Goal: Task Accomplishment & Management: Use online tool/utility

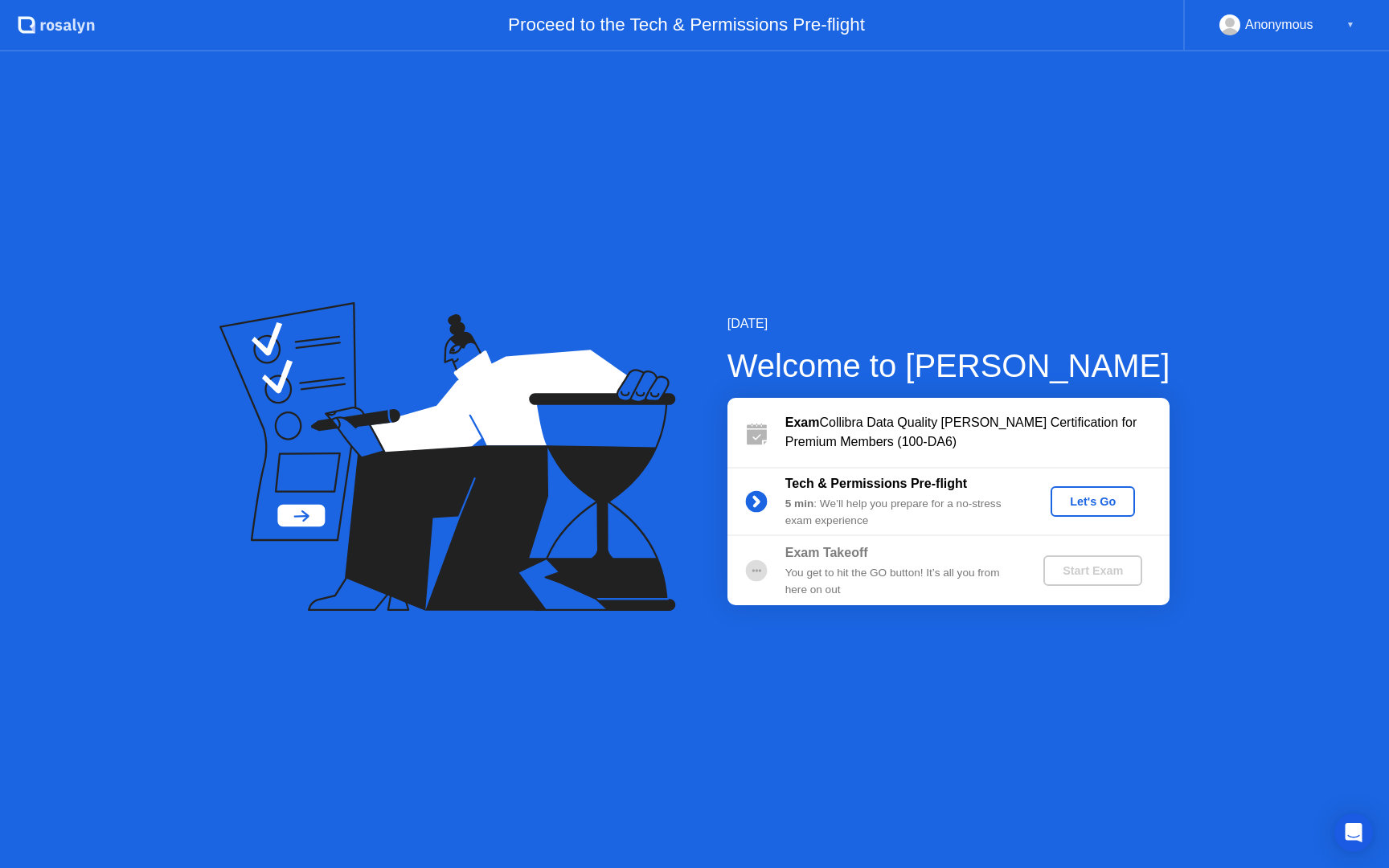
click at [1089, 499] on div "Let's Go" at bounding box center [1092, 501] width 71 height 13
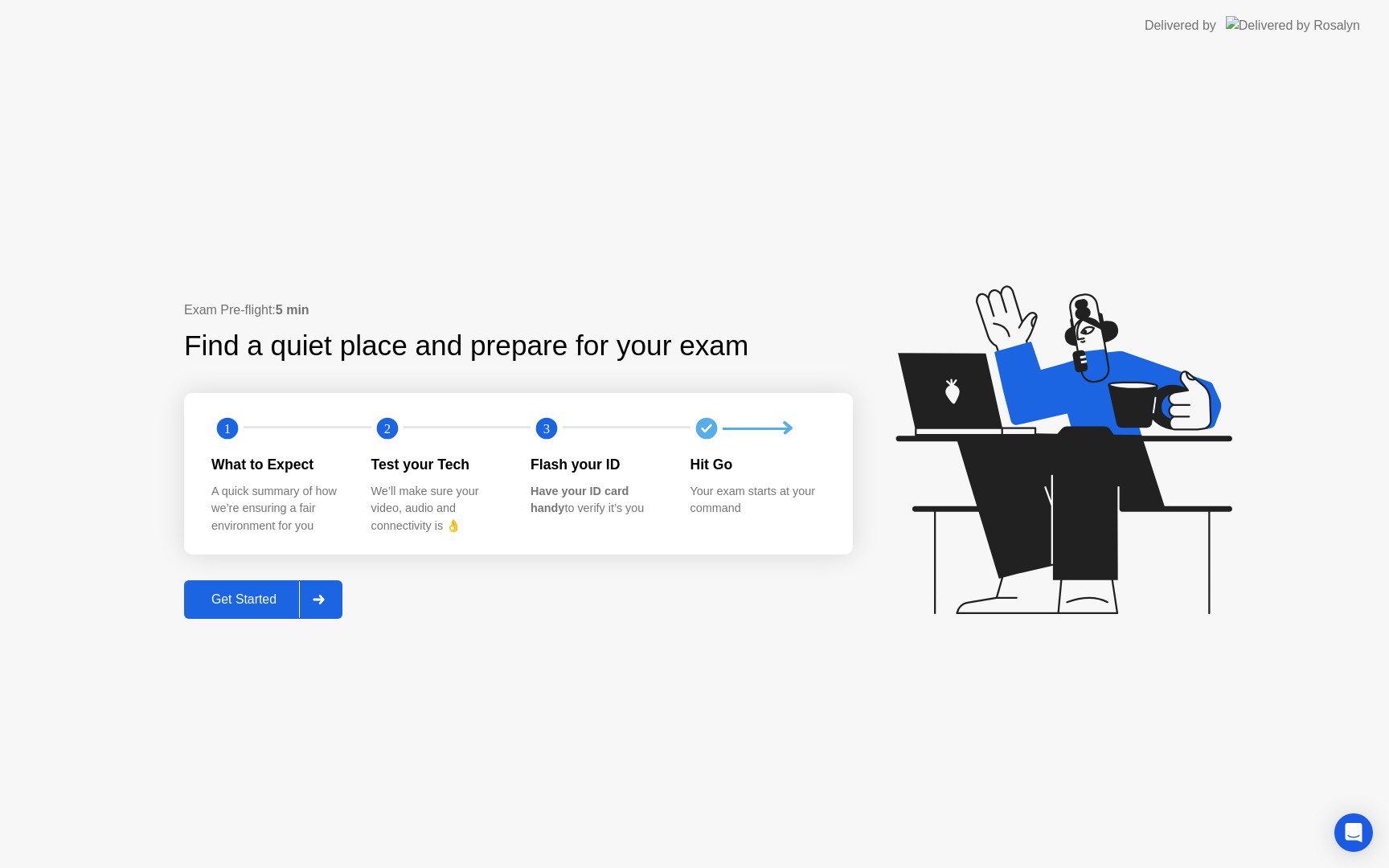
click at [284, 592] on div "Get Started" at bounding box center [243, 599] width 110 height 15
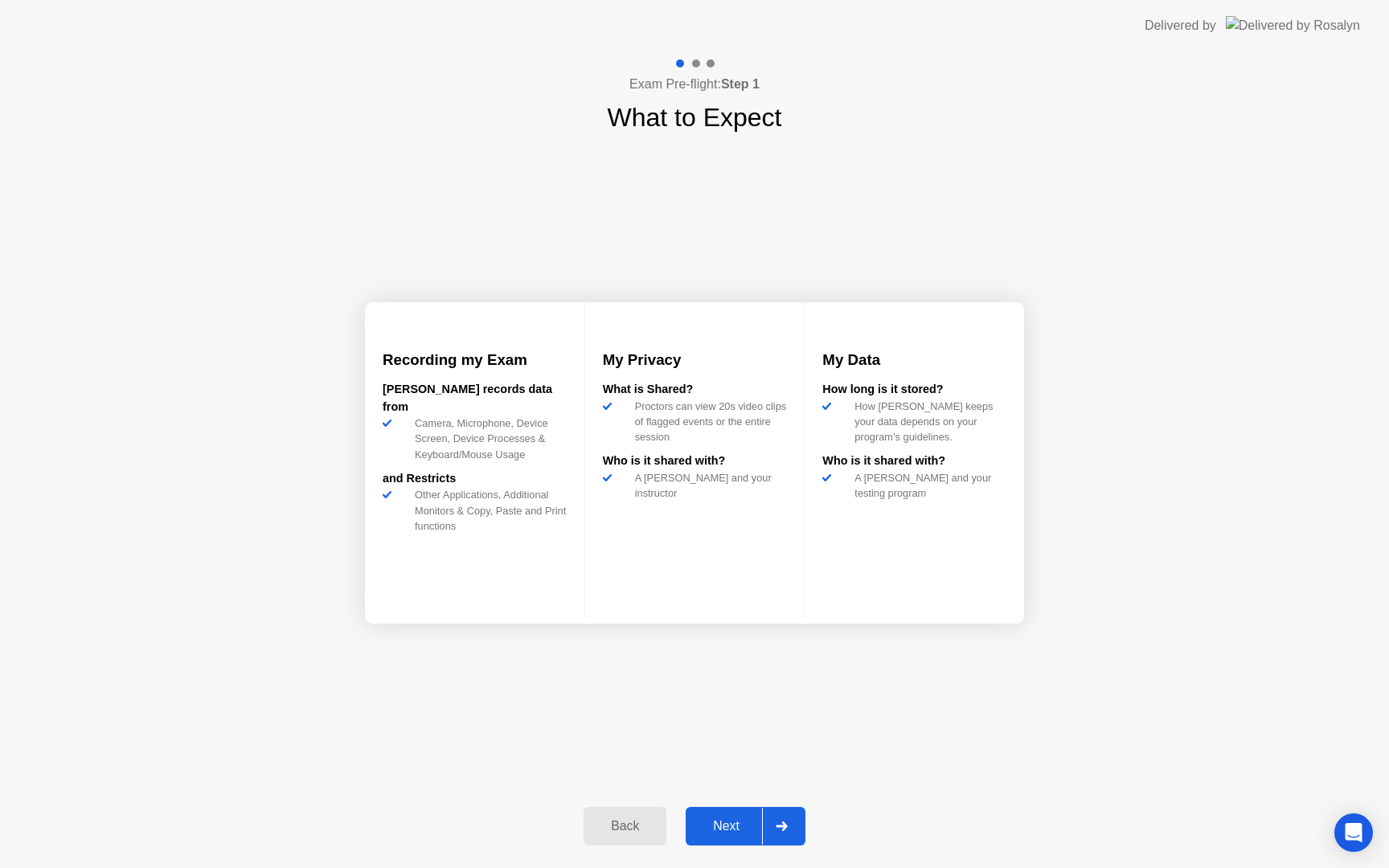
click at [734, 826] on div "Next" at bounding box center [725, 826] width 71 height 15
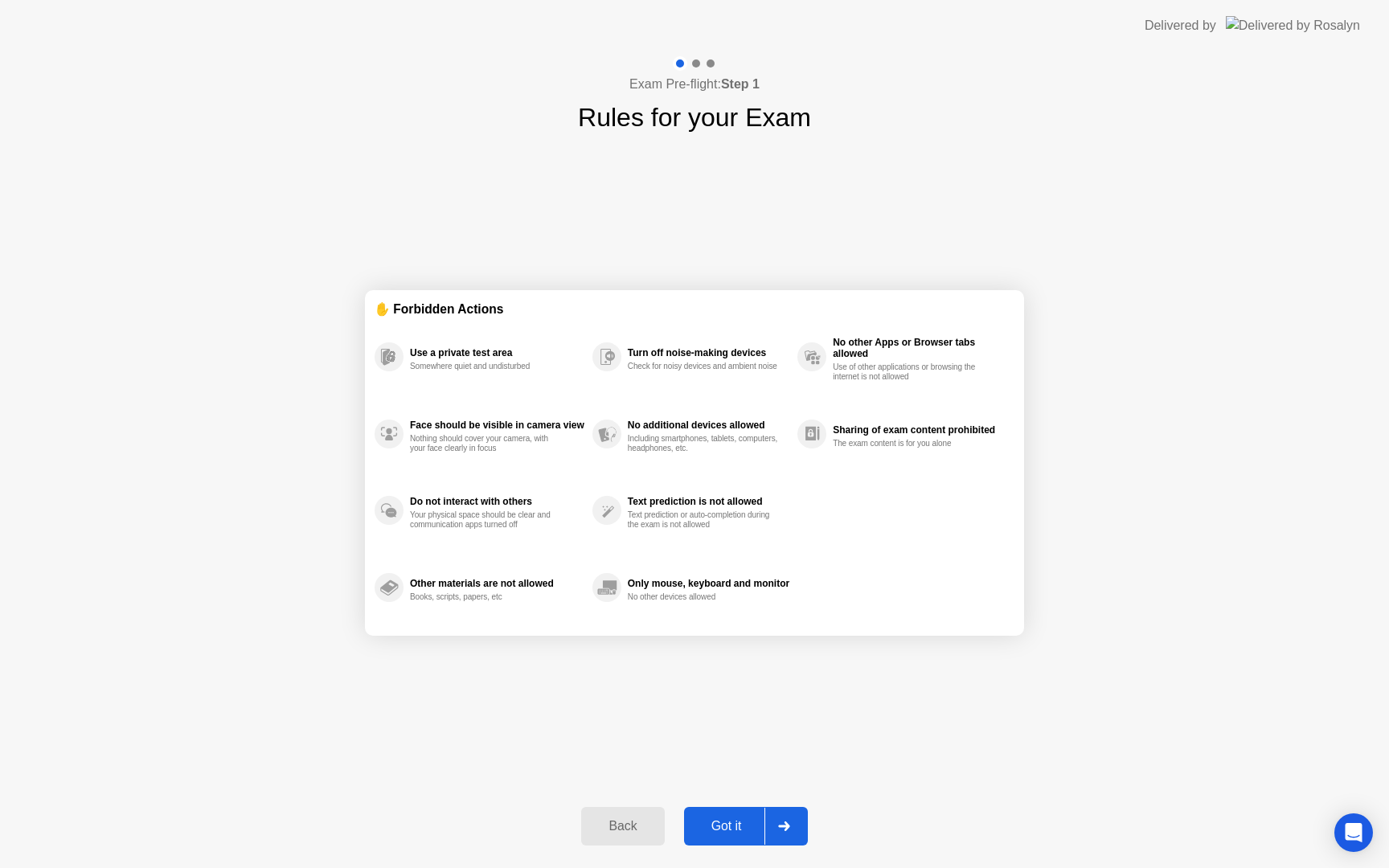
click at [737, 681] on div "✋ Forbidden Actions Use a private test area Somewhere quiet and undisturbed Fac…" at bounding box center [694, 463] width 659 height 653
click at [716, 832] on div "Got it" at bounding box center [727, 826] width 76 height 15
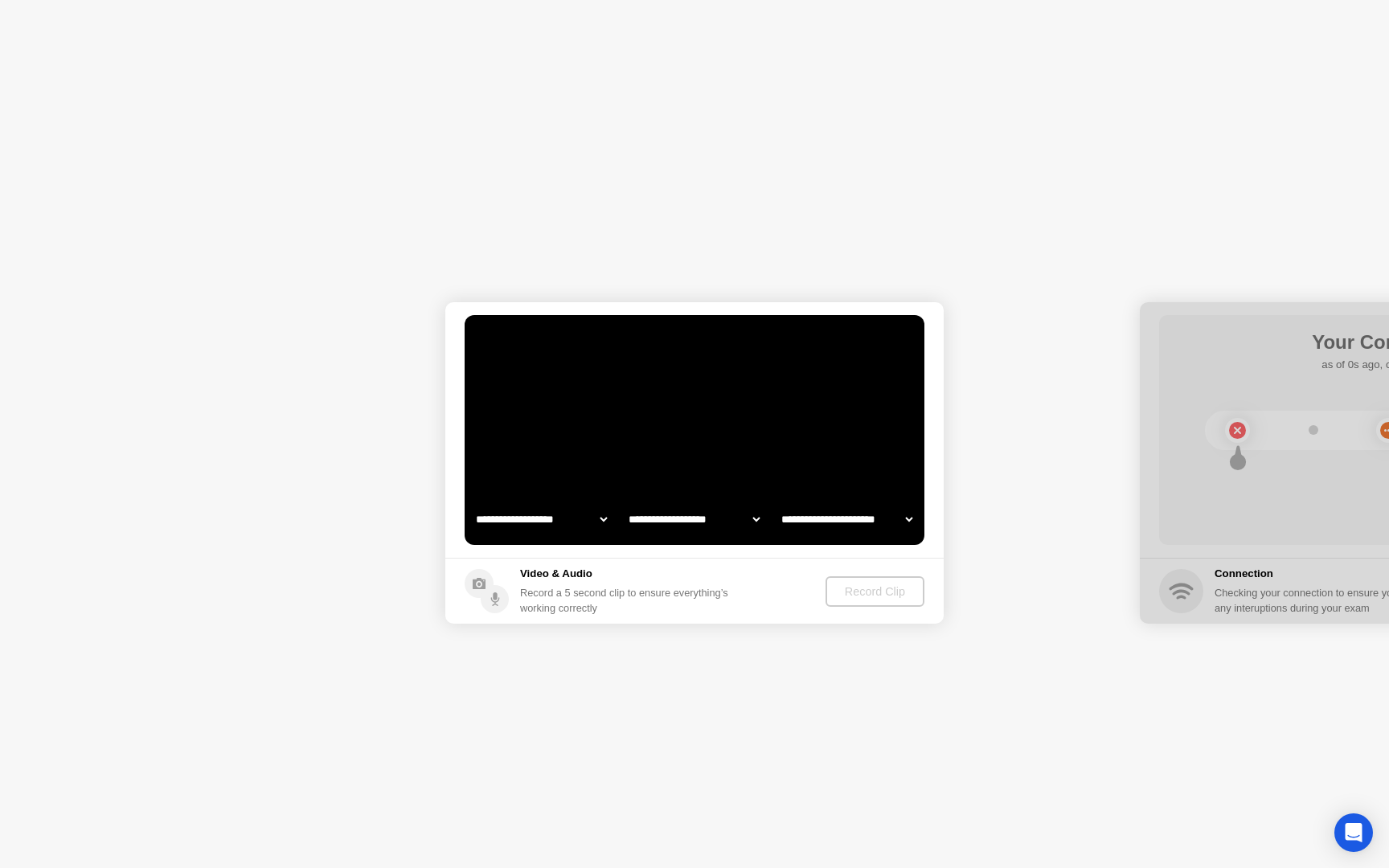
select select "**********"
select select "*******"
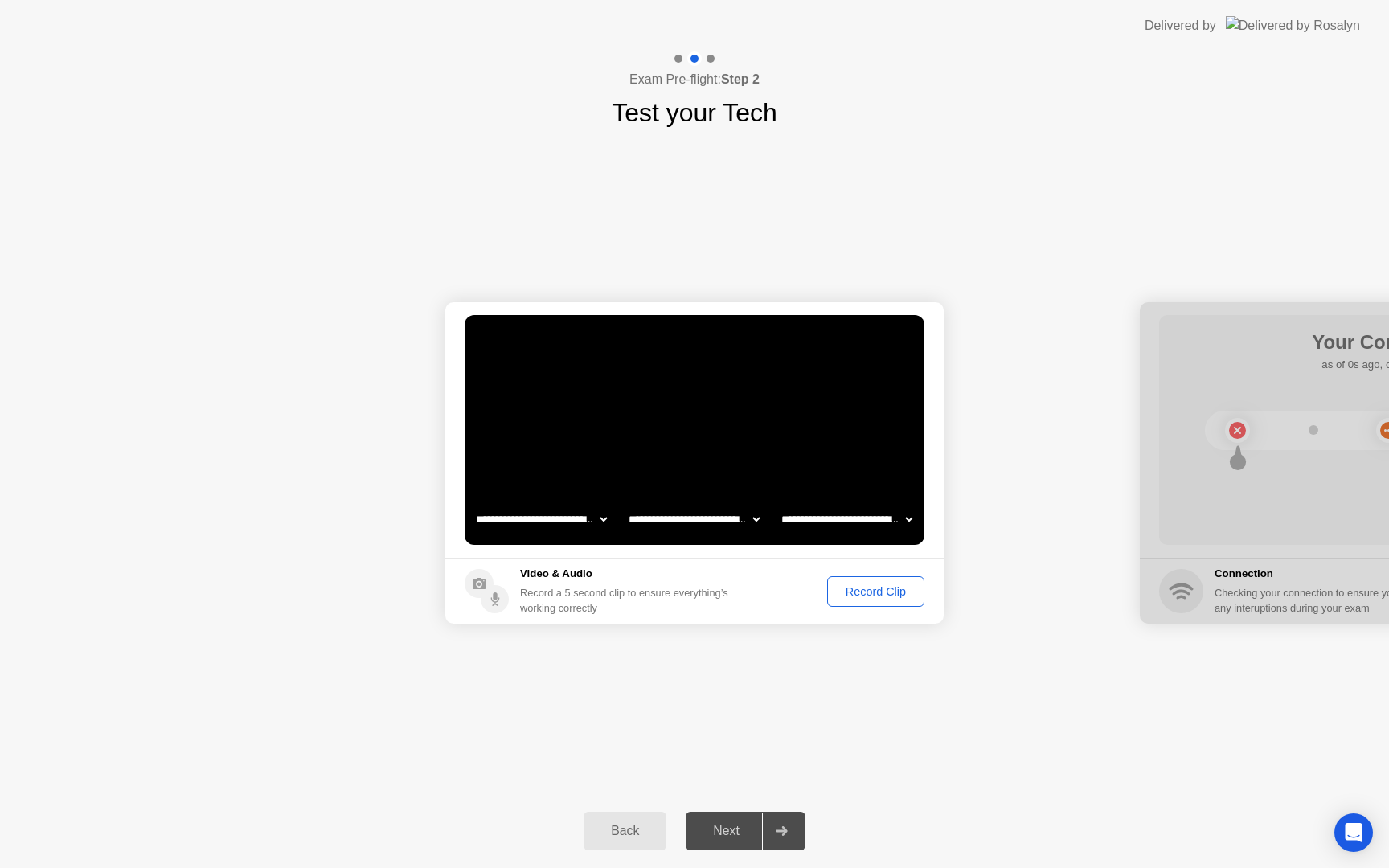
click at [846, 597] on div "Record Clip" at bounding box center [875, 591] width 86 height 13
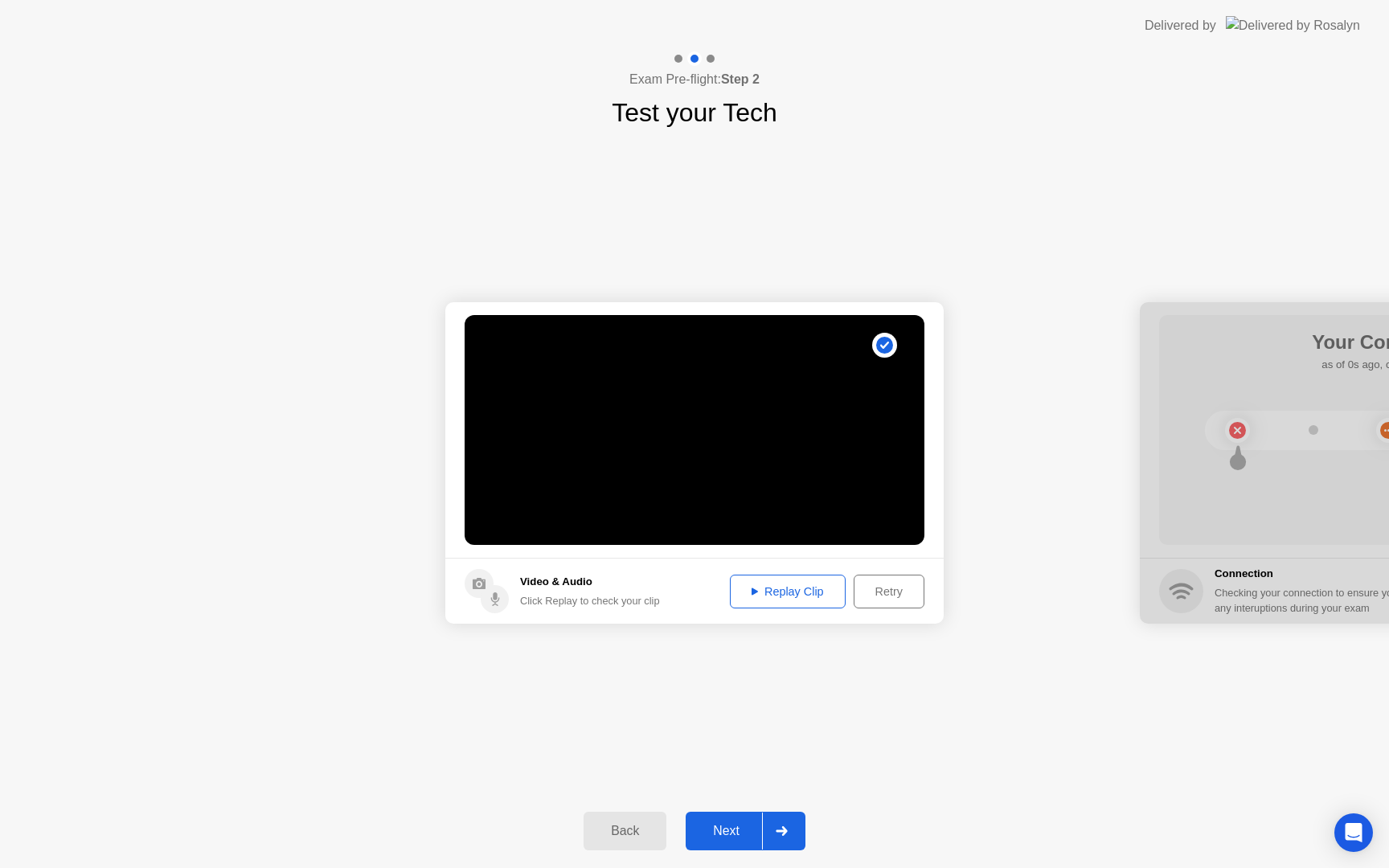
click at [820, 589] on div "Replay Clip" at bounding box center [787, 591] width 104 height 13
click at [719, 833] on div "Next" at bounding box center [725, 831] width 71 height 15
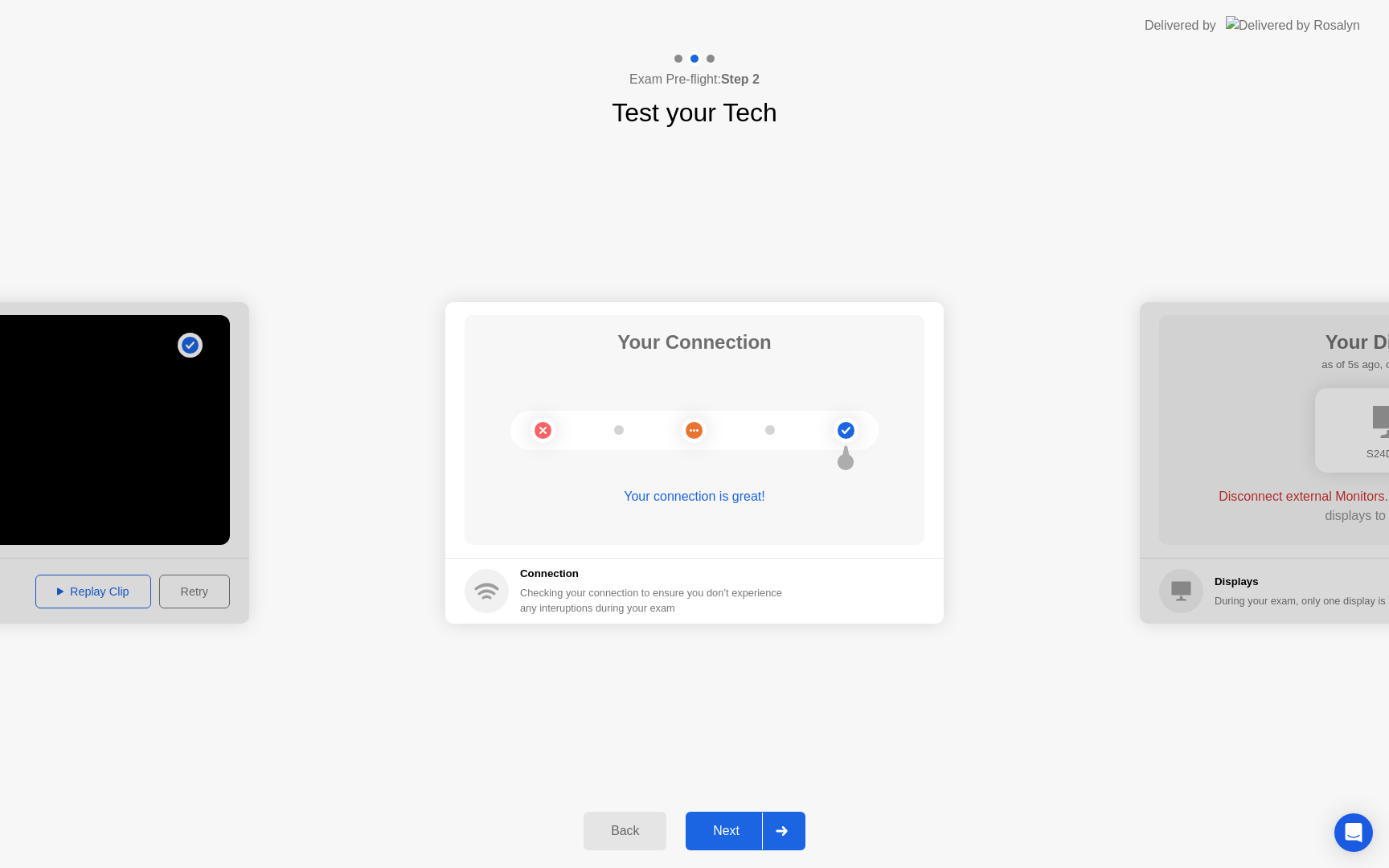
click at [719, 833] on div "Next" at bounding box center [725, 831] width 71 height 15
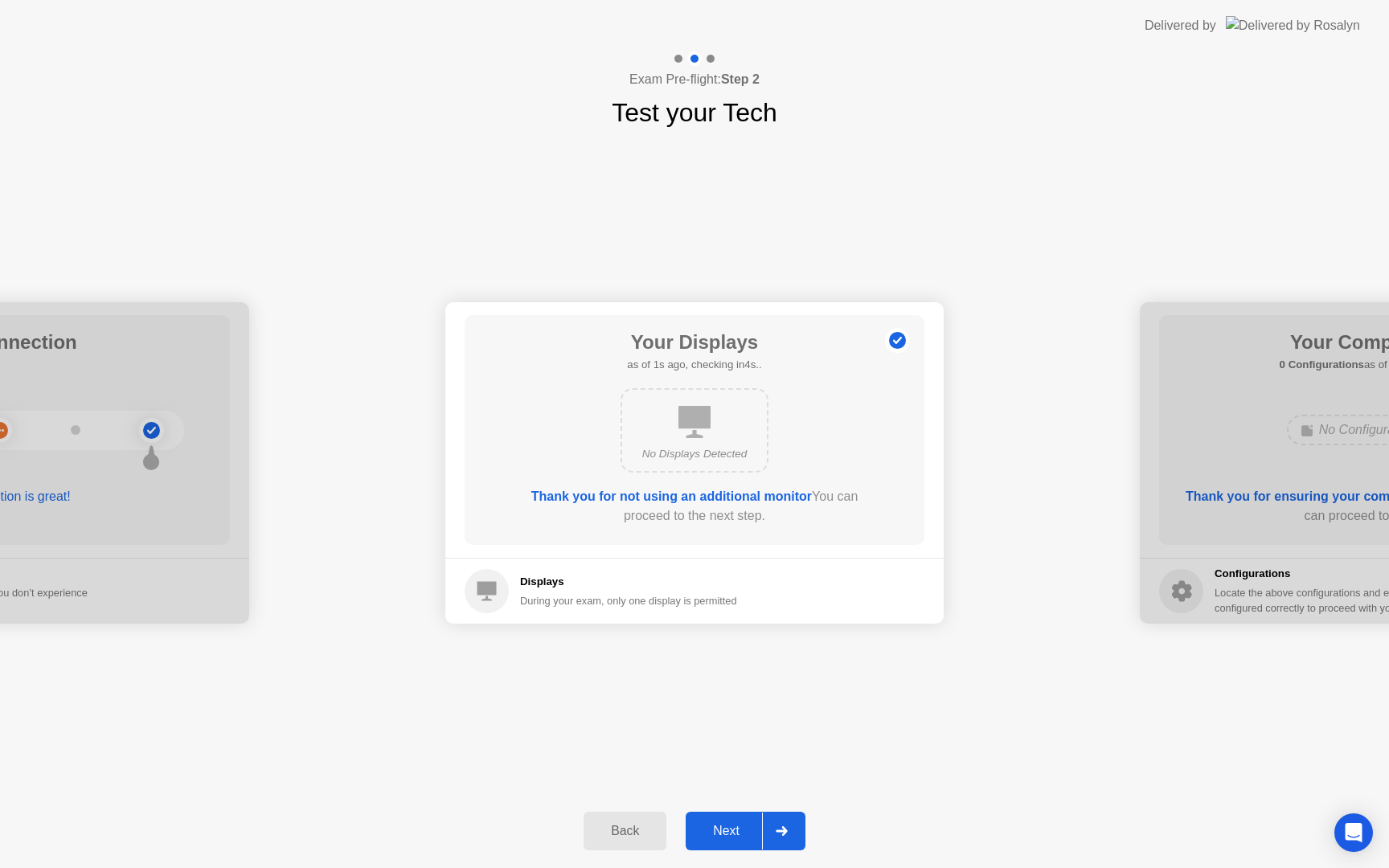
click at [719, 833] on div "Next" at bounding box center [725, 831] width 71 height 15
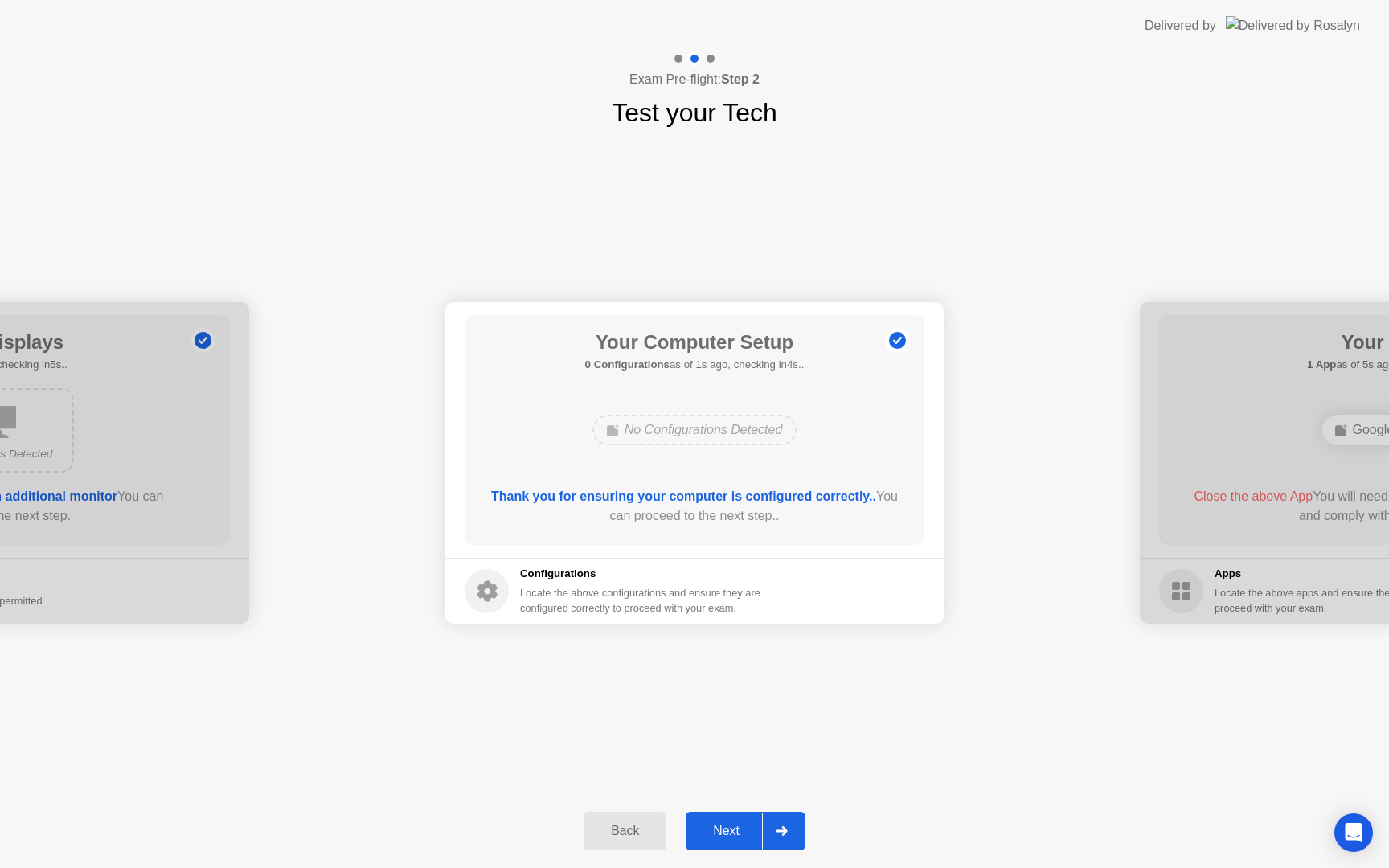
click at [719, 833] on div "Next" at bounding box center [725, 831] width 71 height 15
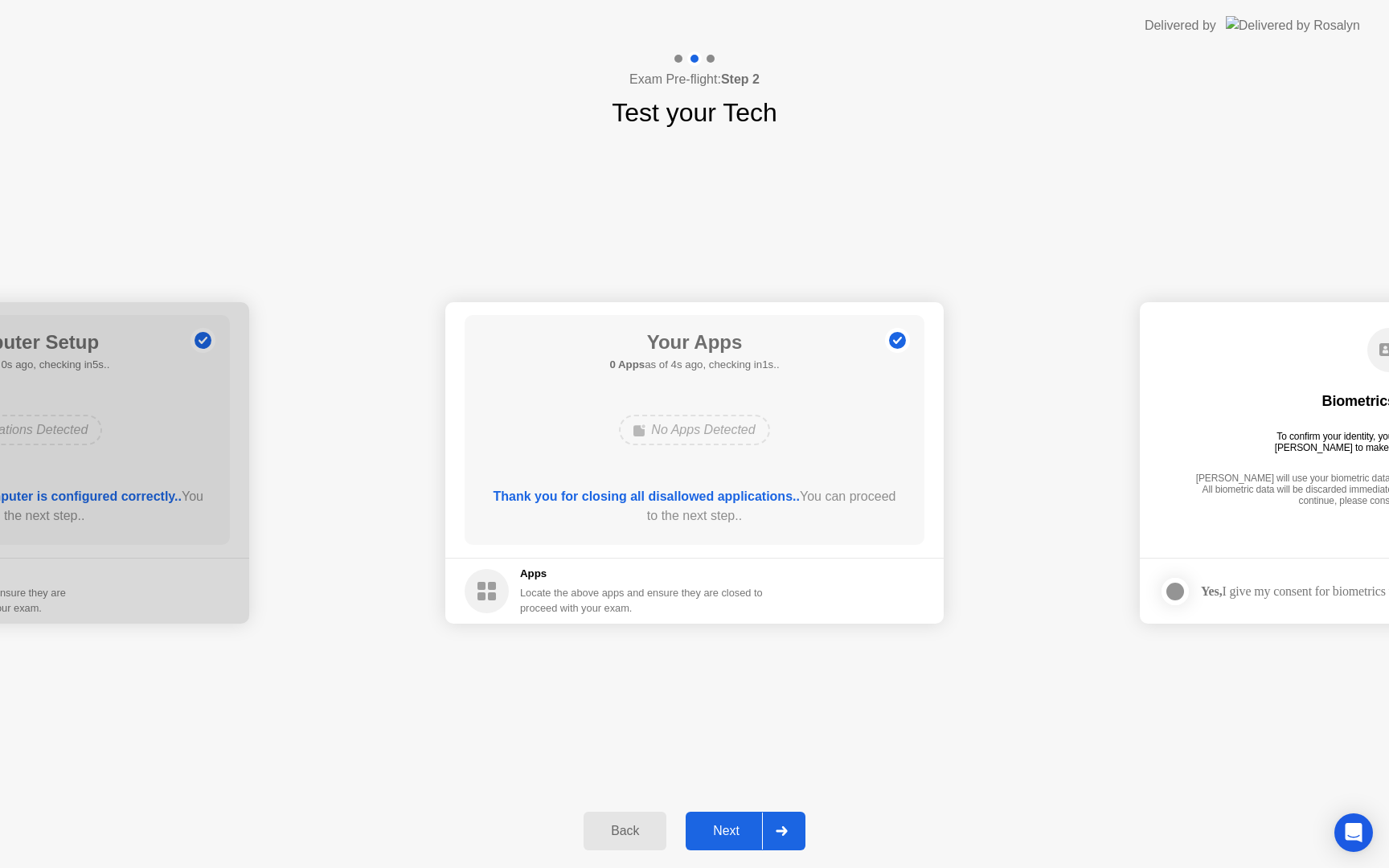
click at [719, 820] on button "Next" at bounding box center [745, 831] width 120 height 39
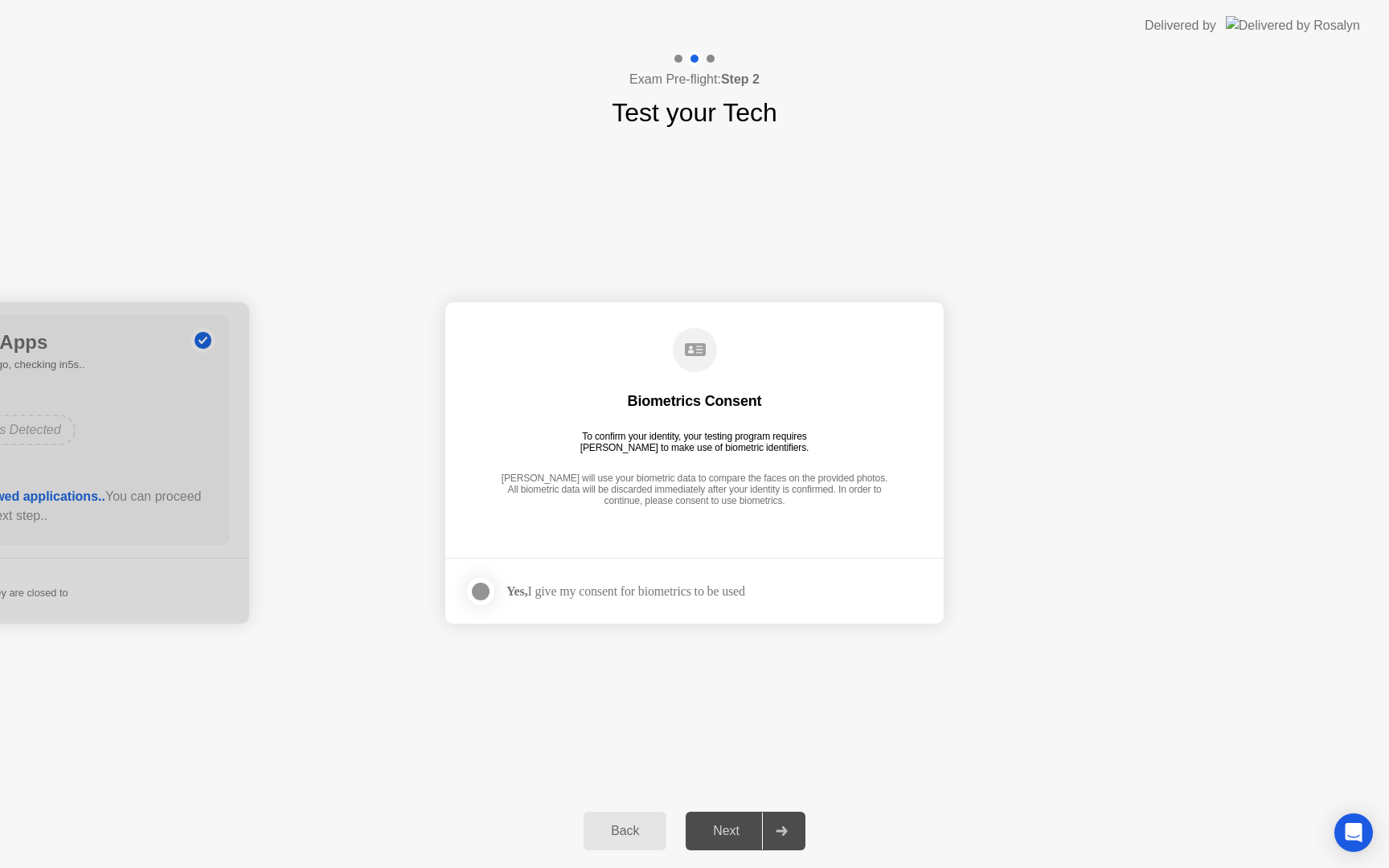
click at [472, 598] on div at bounding box center [480, 591] width 19 height 19
click at [712, 827] on div "Next" at bounding box center [725, 831] width 71 height 15
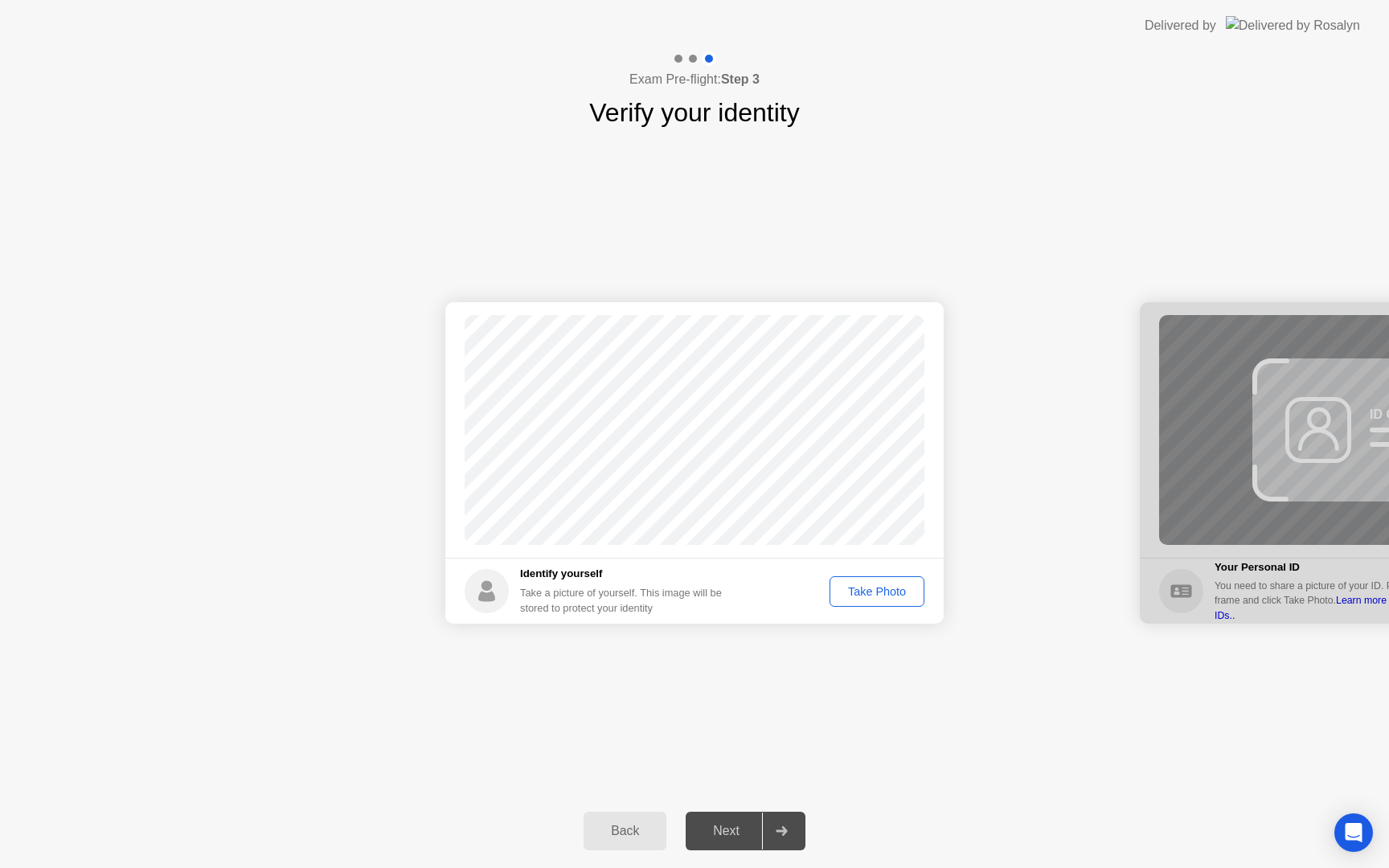
click at [876, 589] on div "Take Photo" at bounding box center [876, 591] width 83 height 13
click at [884, 591] on div "Retake" at bounding box center [888, 591] width 63 height 13
click at [884, 591] on div "Take Photo" at bounding box center [876, 591] width 83 height 13
click at [718, 832] on div "Next" at bounding box center [725, 831] width 71 height 15
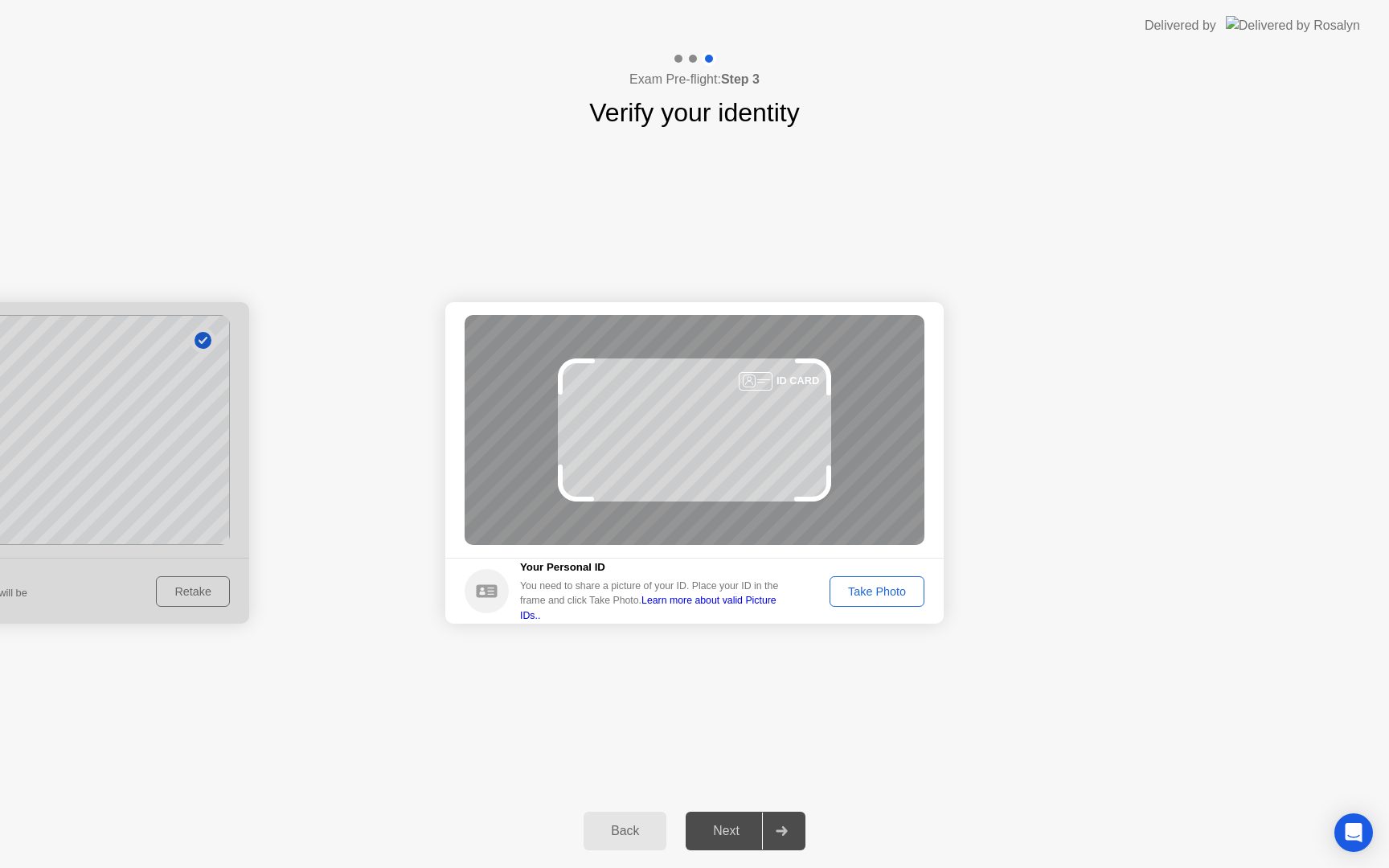
click at [870, 581] on button "Take Photo" at bounding box center [876, 591] width 95 height 30
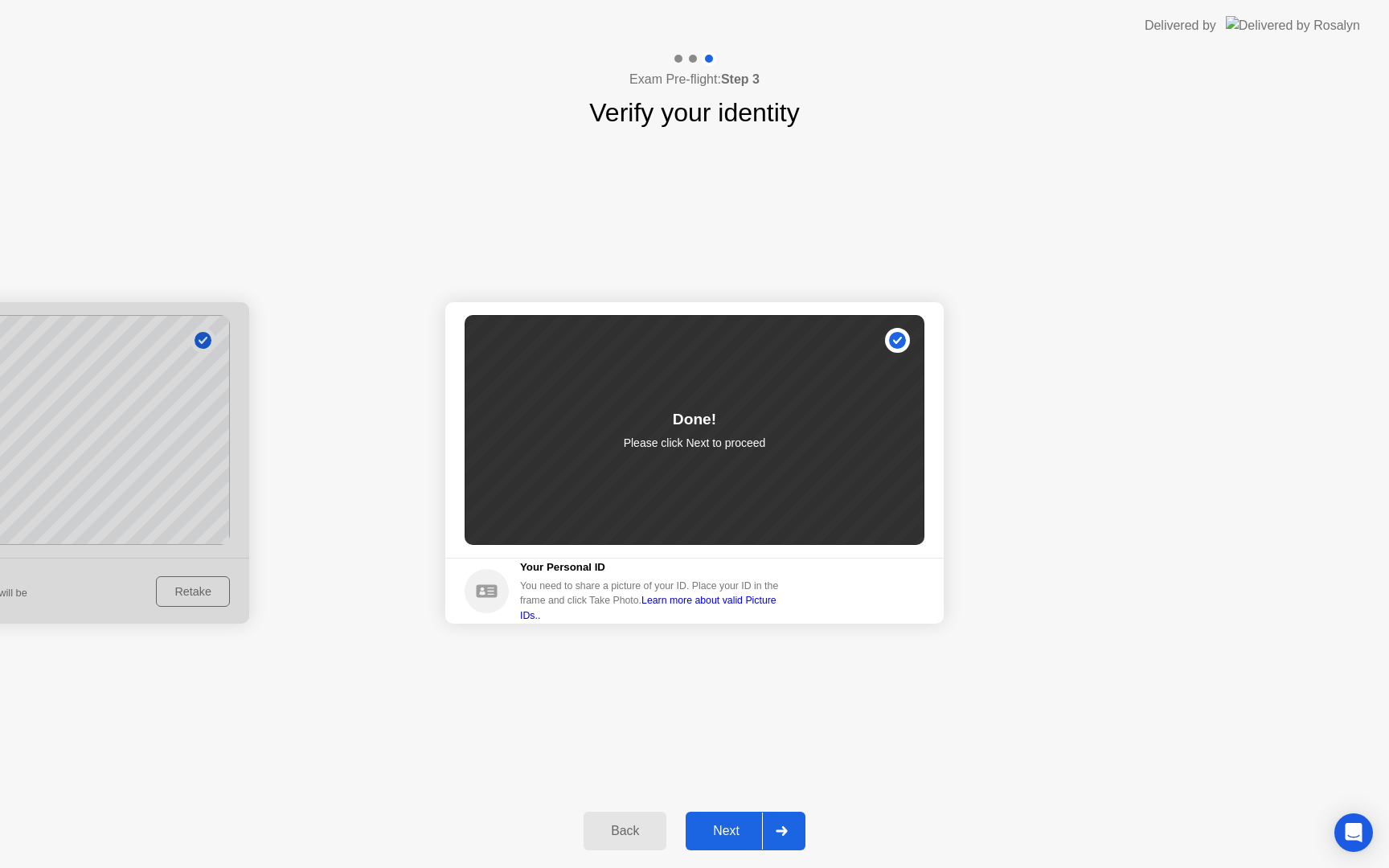
click at [731, 835] on div "Next" at bounding box center [725, 831] width 71 height 15
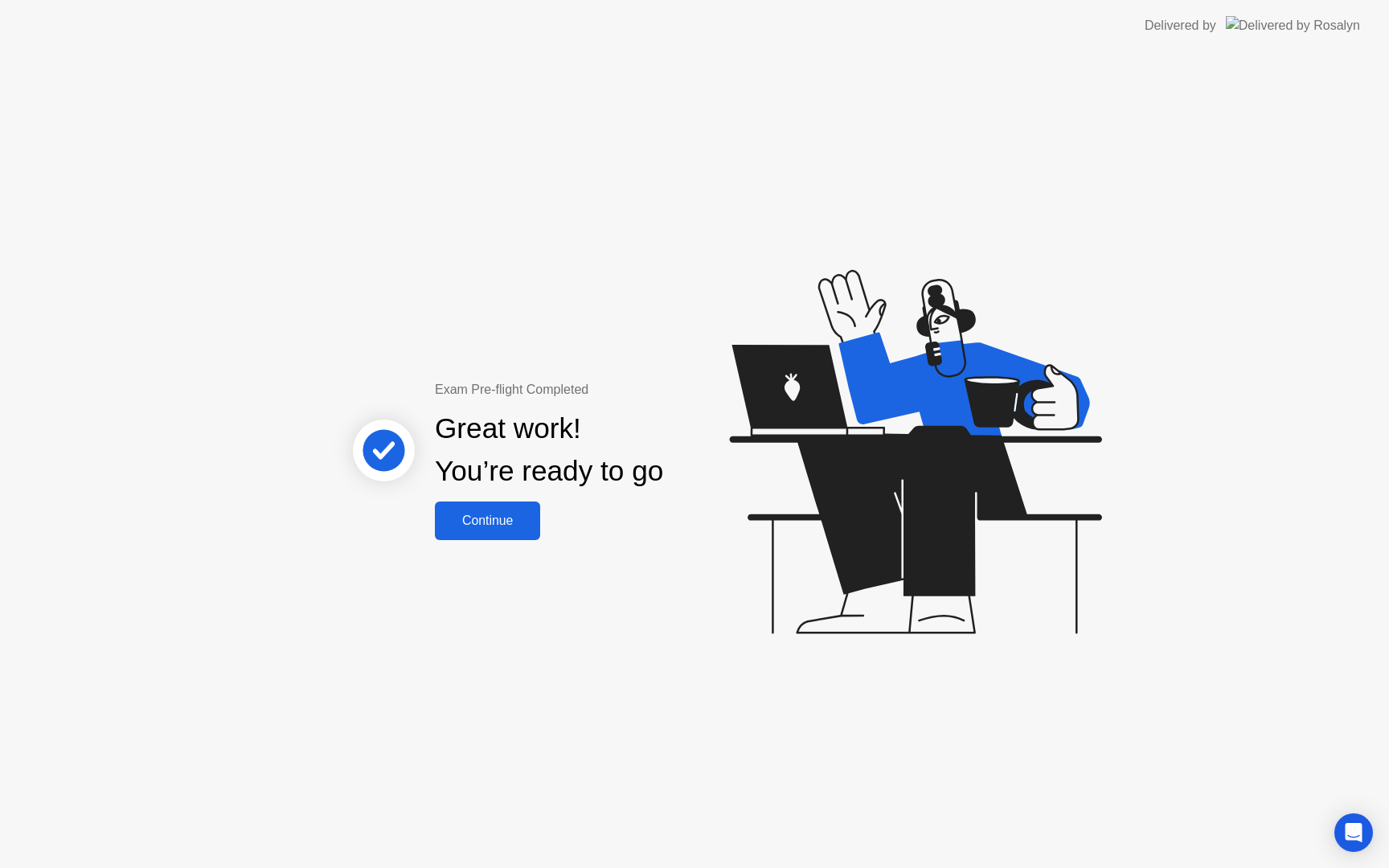
click at [519, 528] on div "Continue" at bounding box center [488, 521] width 96 height 15
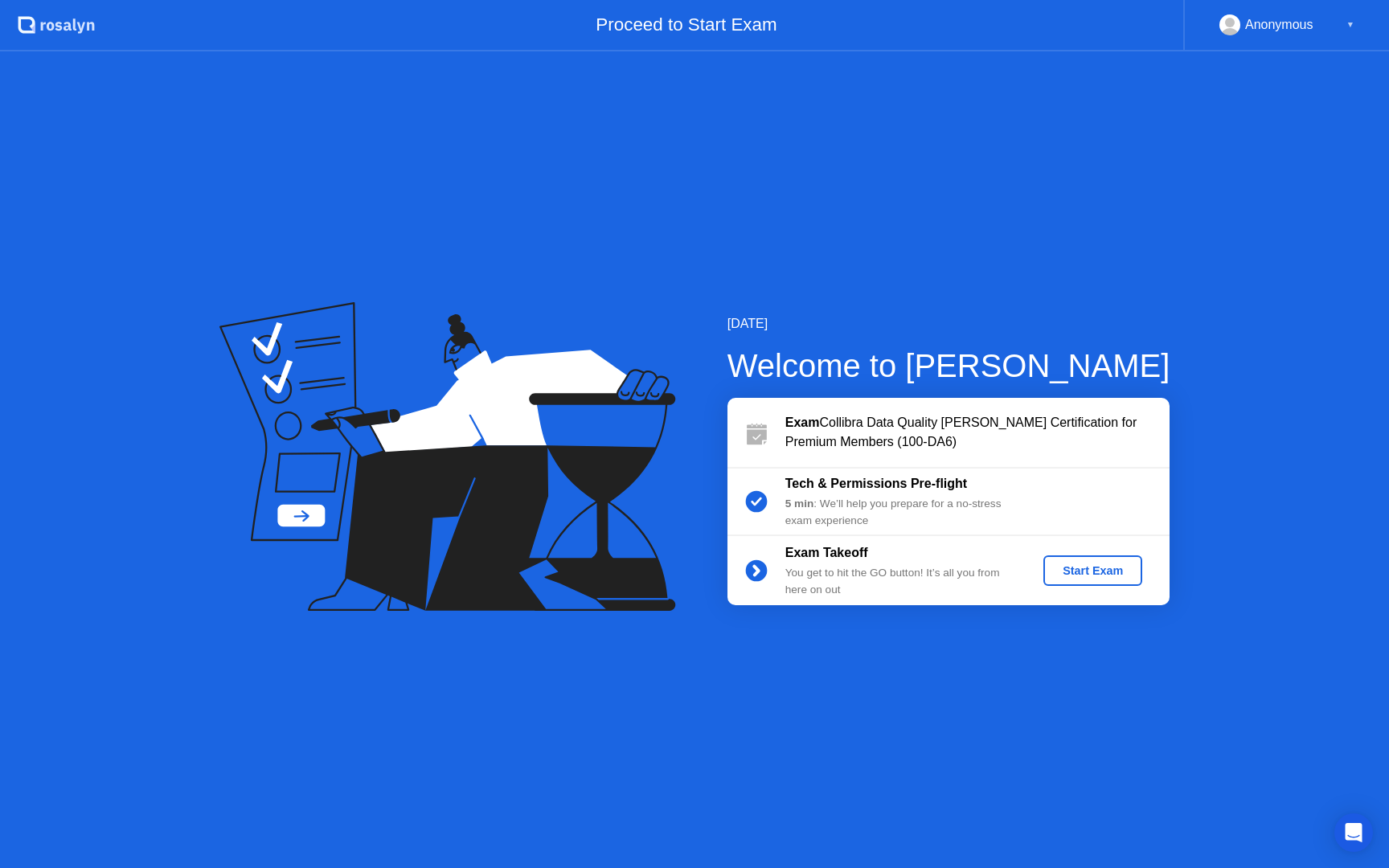
click at [1084, 577] on div "Start Exam" at bounding box center [1092, 571] width 86 height 13
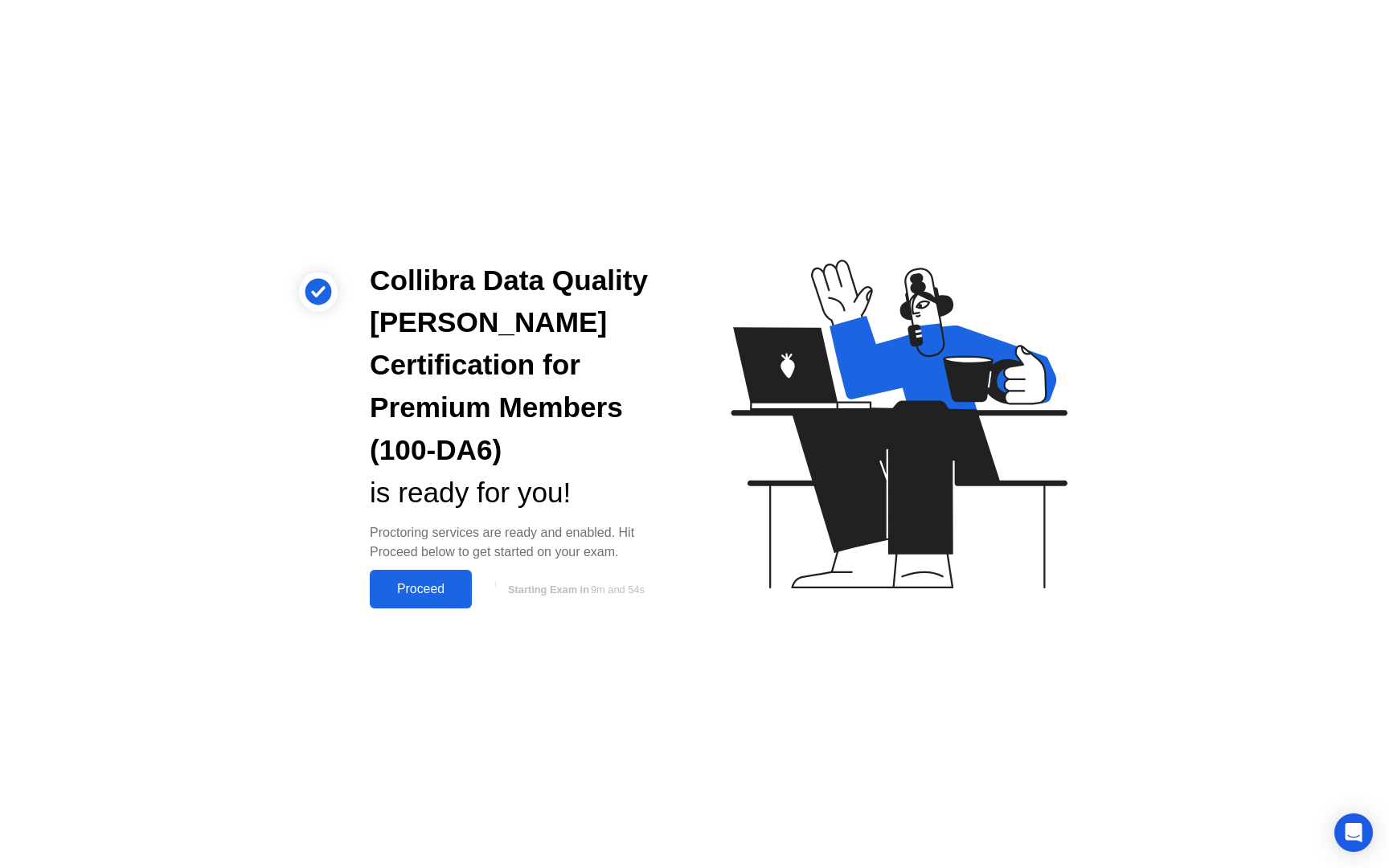
click at [421, 582] on div "Proceed" at bounding box center [420, 589] width 92 height 15
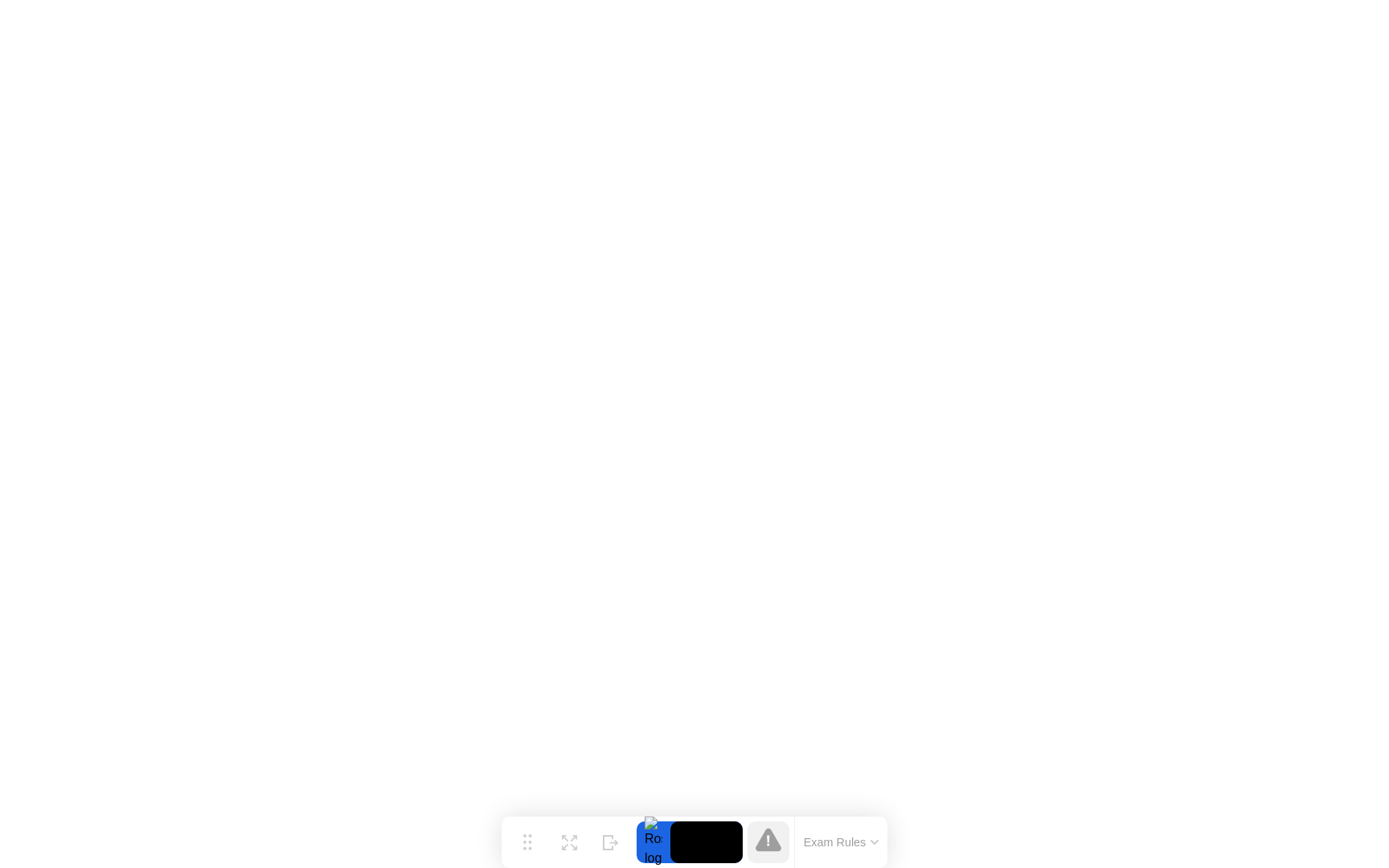
click at [779, 848] on icon at bounding box center [768, 838] width 26 height 23
click at [773, 841] on icon at bounding box center [768, 838] width 26 height 23
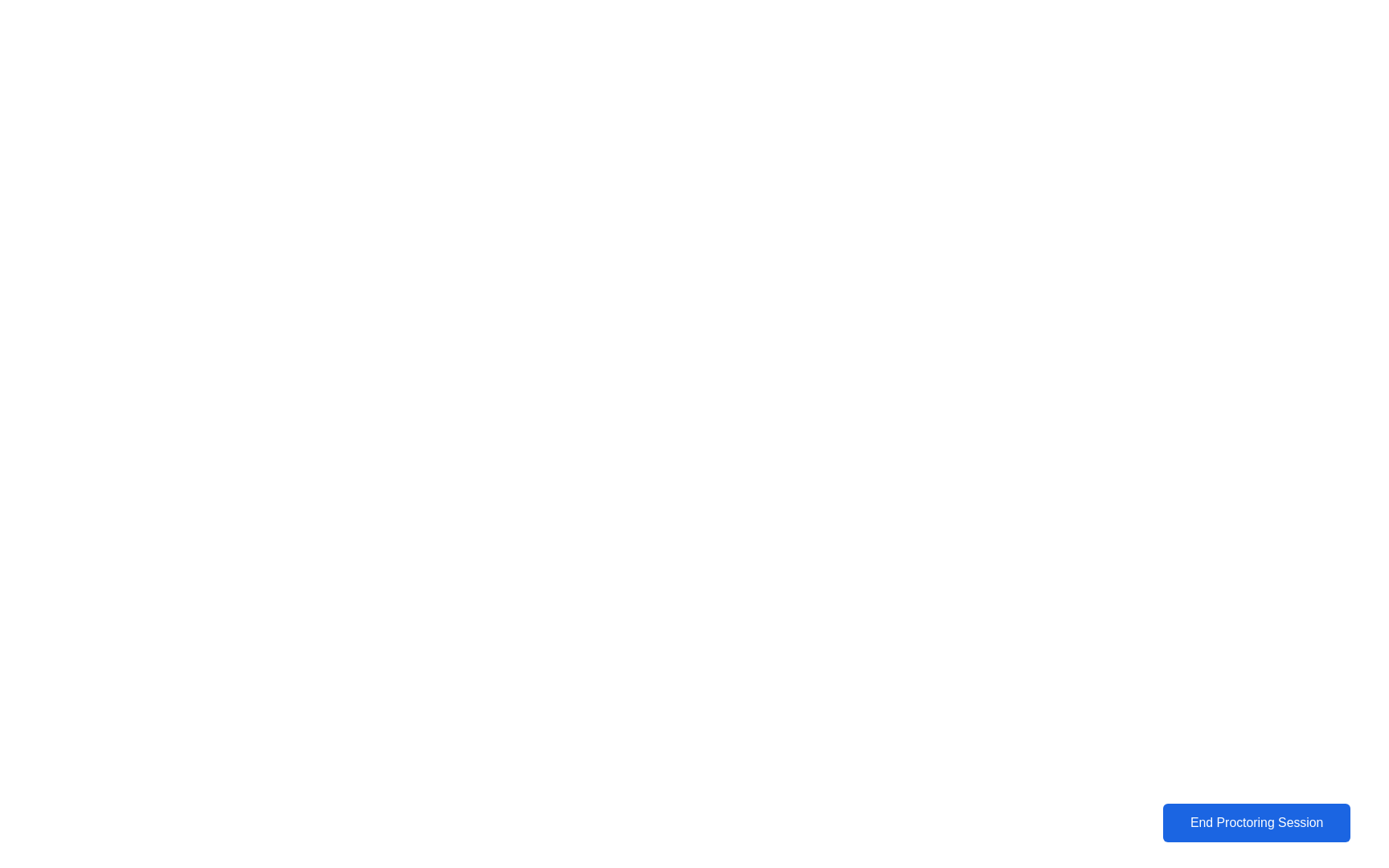
click at [1207, 815] on div "End Proctoring Session" at bounding box center [1256, 823] width 177 height 15
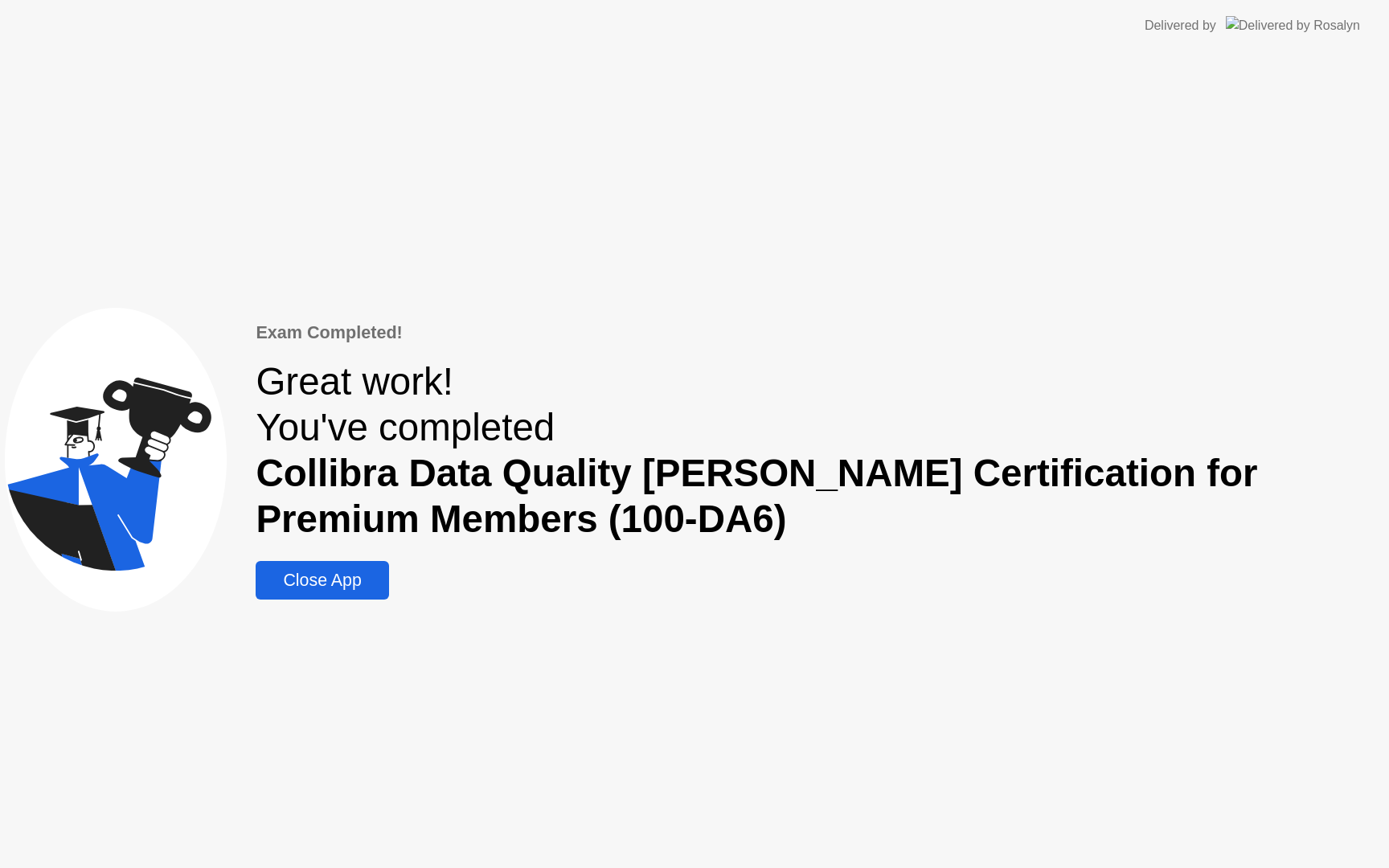
click at [388, 598] on button "Close App" at bounding box center [322, 580] width 133 height 39
